Goal: Find specific page/section: Find specific page/section

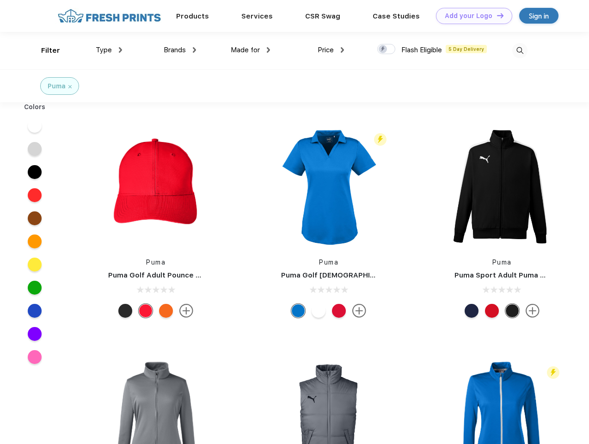
click at [471, 16] on link "Add your Logo Design Tool" at bounding box center [474, 16] width 76 height 16
click at [0, 0] on div "Design Tool" at bounding box center [0, 0] width 0 height 0
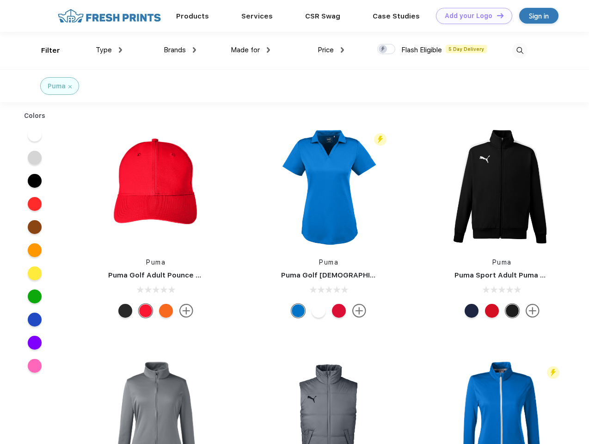
click at [496, 15] on link "Add your Logo Design Tool" at bounding box center [474, 16] width 76 height 16
click at [44, 50] on div "Filter" at bounding box center [50, 50] width 19 height 11
click at [109, 50] on span "Type" at bounding box center [104, 50] width 16 height 8
click at [180, 50] on span "Brands" at bounding box center [175, 50] width 22 height 8
click at [251, 50] on span "Made for" at bounding box center [245, 50] width 29 height 8
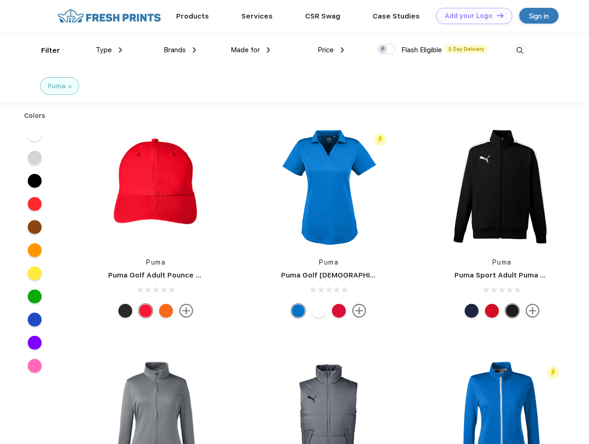
click at [331, 50] on span "Price" at bounding box center [326, 50] width 16 height 8
click at [387, 49] on div at bounding box center [386, 49] width 18 height 10
click at [383, 49] on input "checkbox" at bounding box center [380, 46] width 6 height 6
click at [520, 50] on img at bounding box center [520, 50] width 15 height 15
